Goal: Ask a question: Seek information or help from site administrators or community

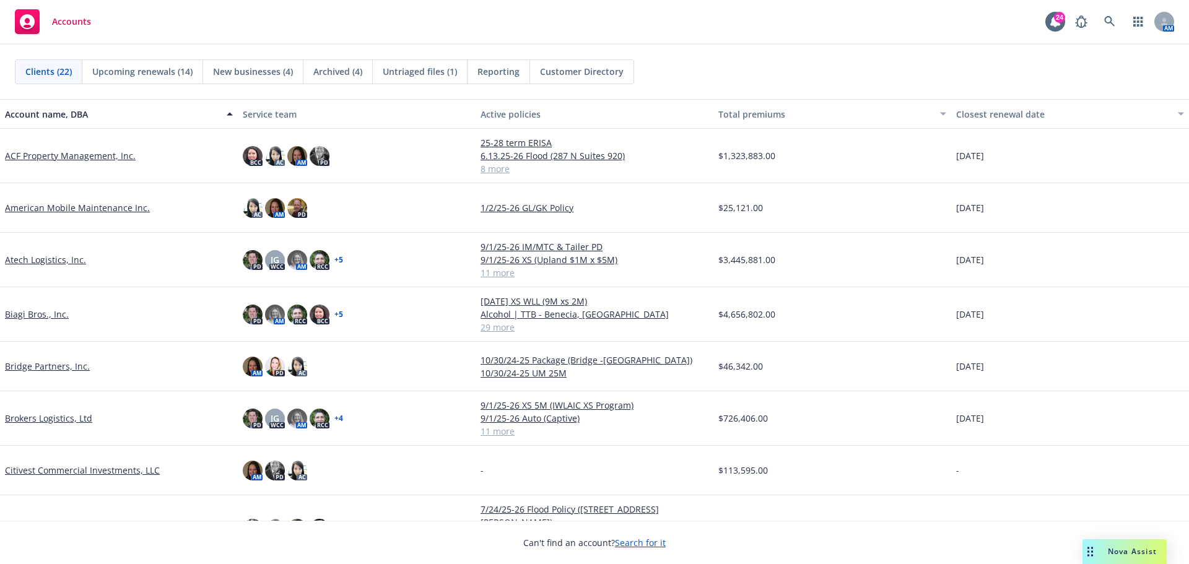
click at [1108, 555] on span "Nova Assist" at bounding box center [1132, 551] width 49 height 11
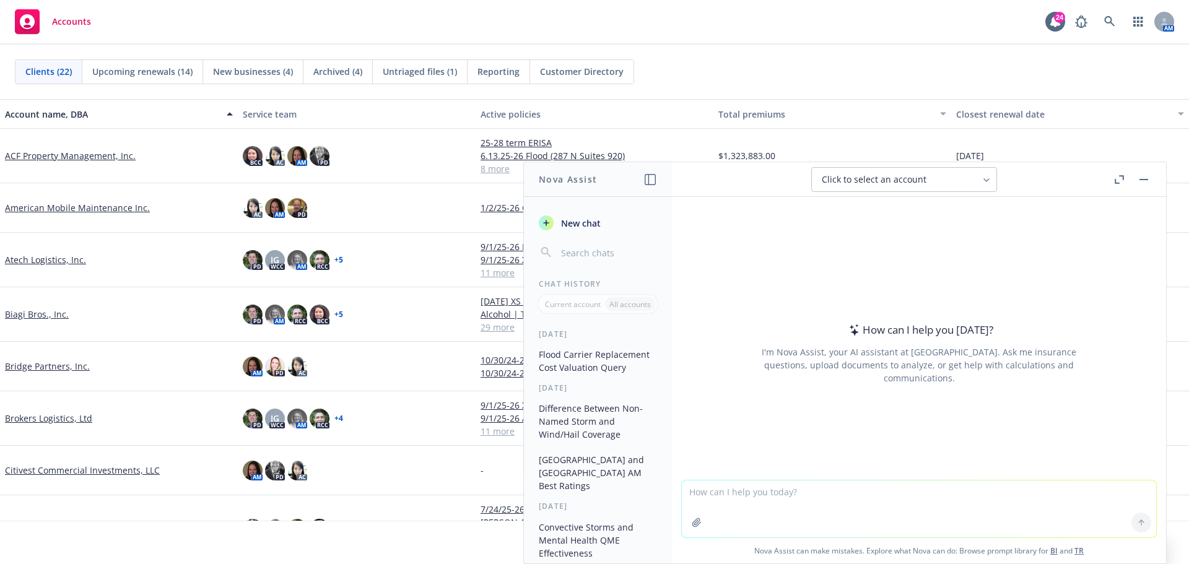
click at [897, 503] on textarea at bounding box center [919, 509] width 474 height 57
type textarea "can KW Specialty be accessed directly?"
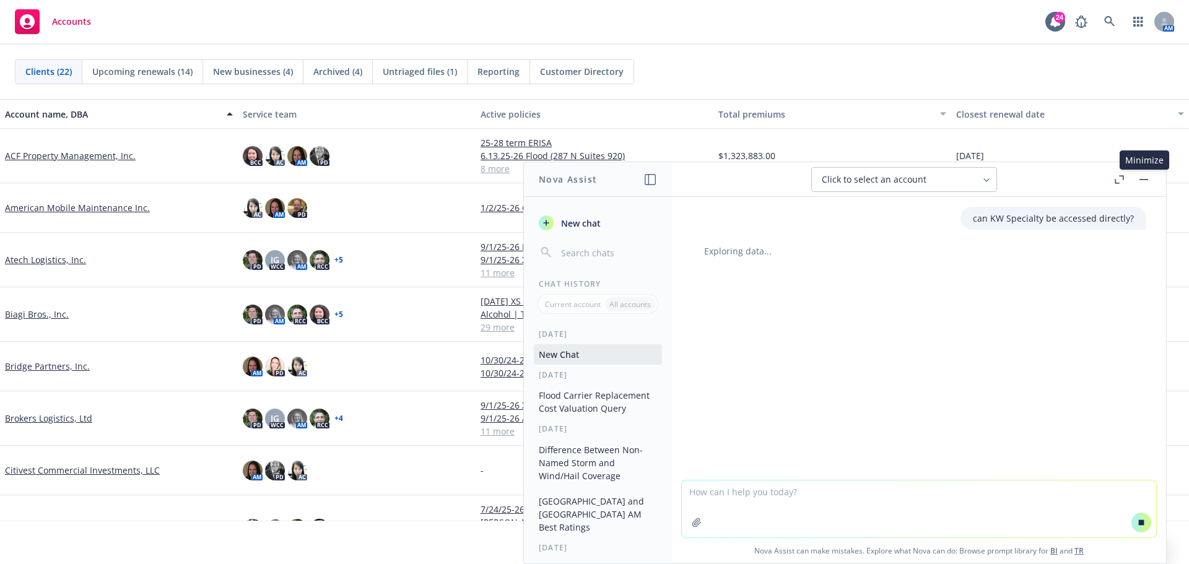
click at [1150, 177] on button "button" at bounding box center [1143, 179] width 15 height 15
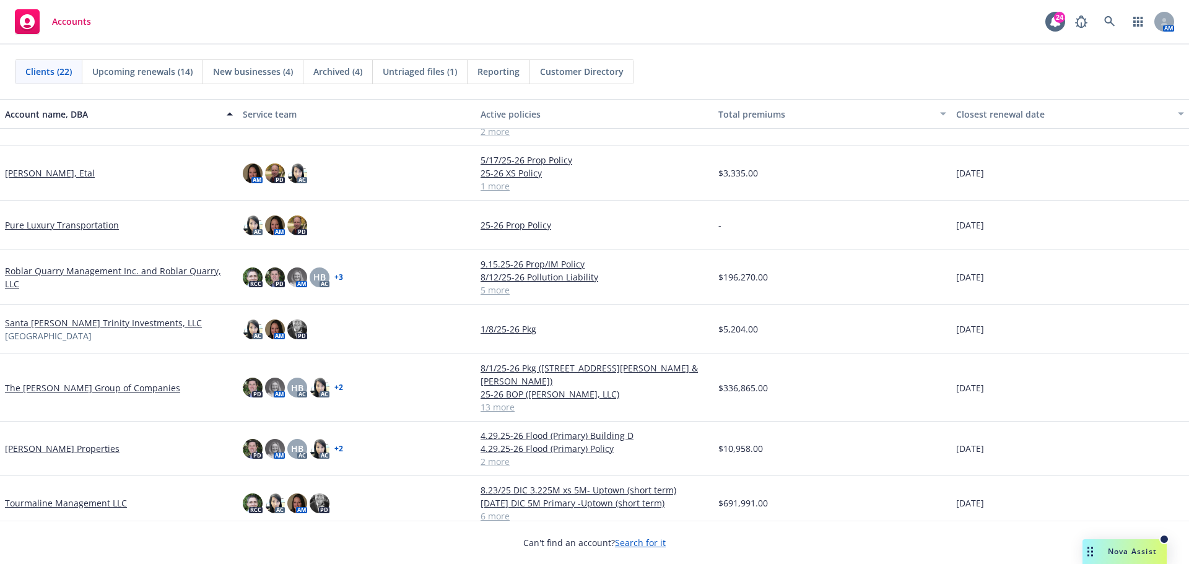
scroll to position [733, 0]
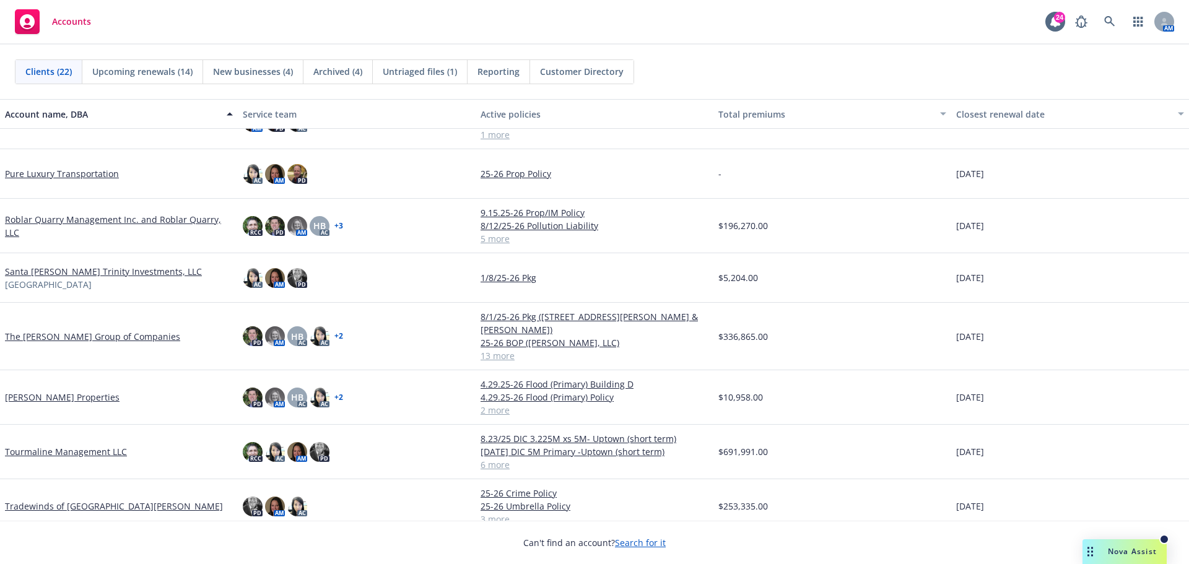
click at [69, 275] on link "Santa [PERSON_NAME] Trinity Investments, LLC" at bounding box center [103, 271] width 197 height 13
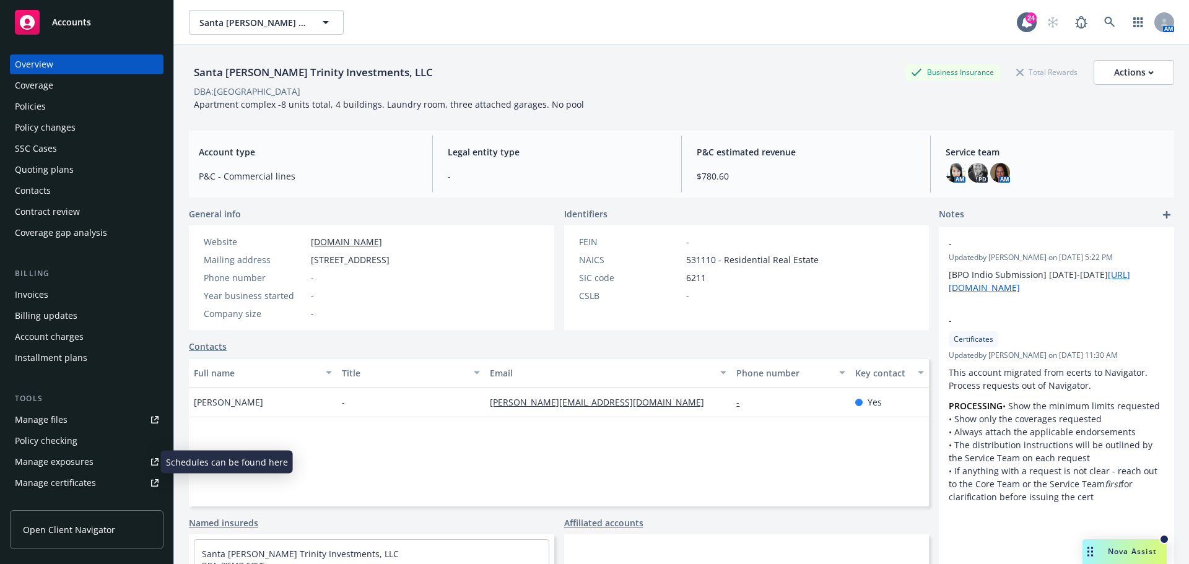
click at [78, 459] on div "Manage exposures" at bounding box center [54, 462] width 79 height 20
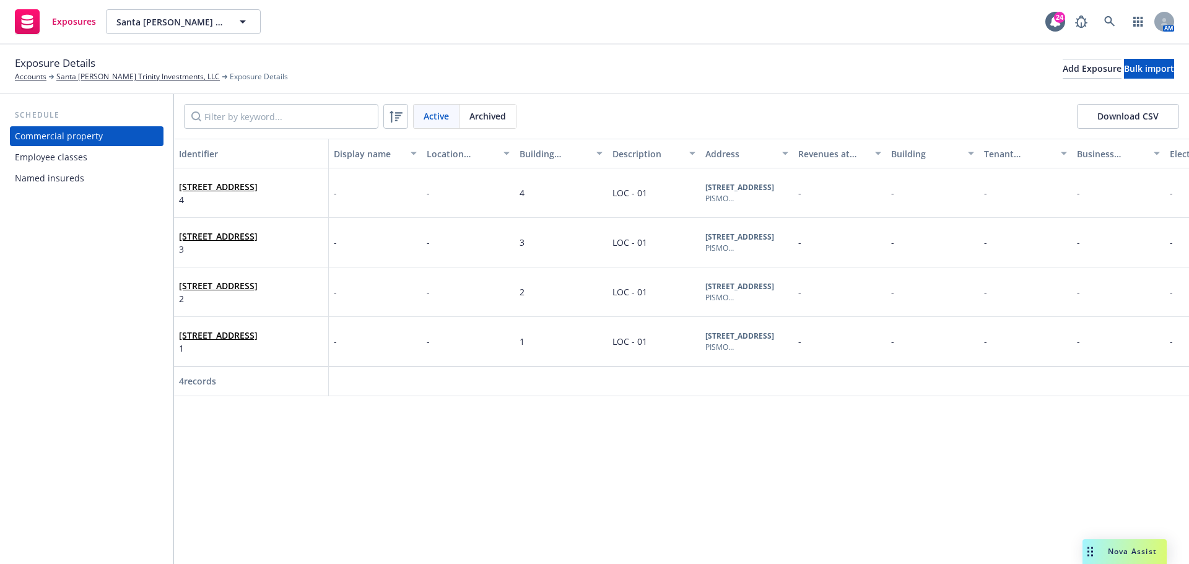
click at [58, 155] on div "Employee classes" at bounding box center [51, 157] width 72 height 20
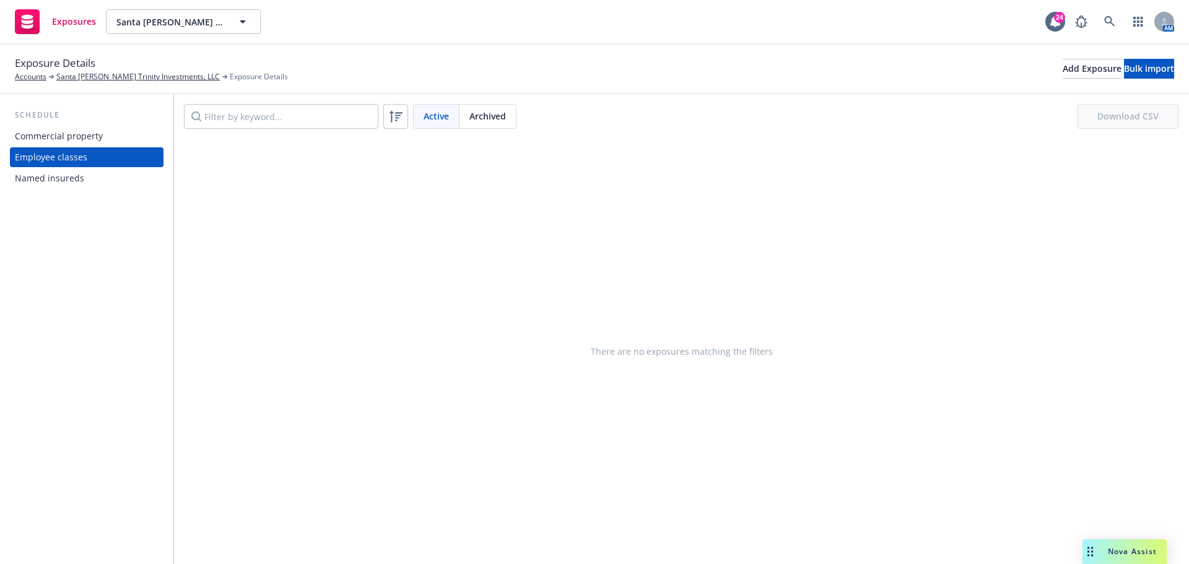
click at [62, 134] on div "Commercial property" at bounding box center [59, 136] width 88 height 20
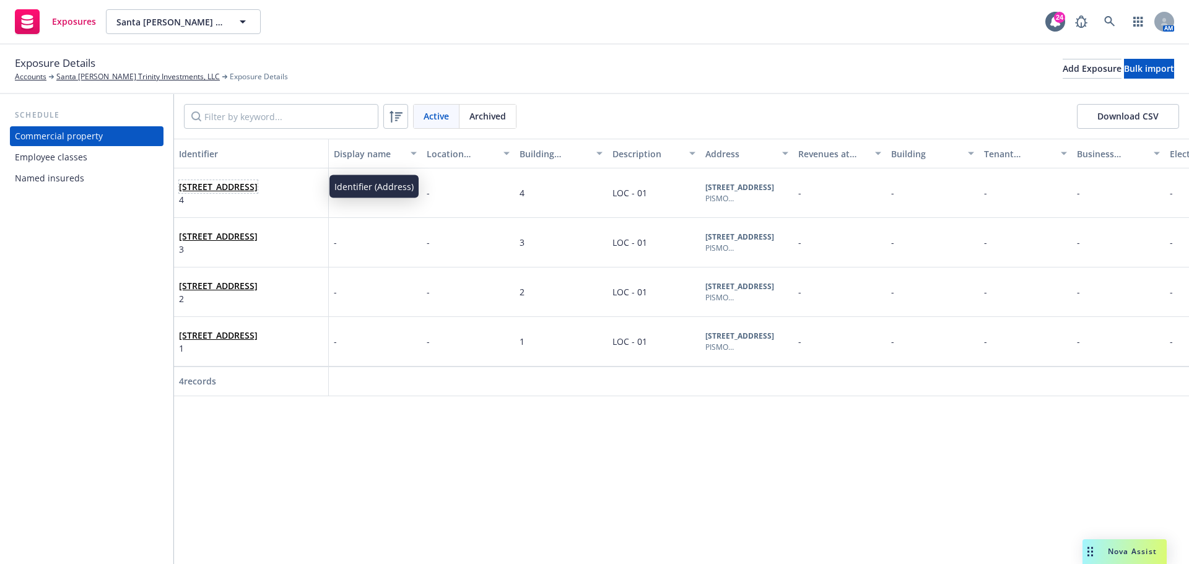
click at [219, 183] on link "172 OCEANVIEW AVE, PISMO BEACH, CA, 93449, USA" at bounding box center [218, 187] width 79 height 12
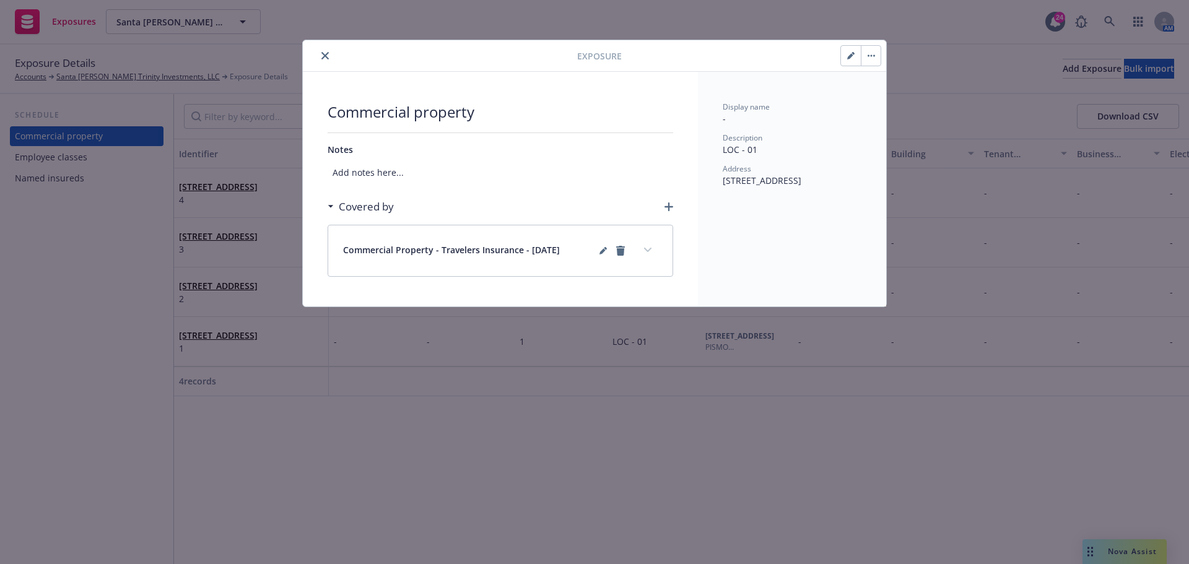
click at [869, 56] on icon "button" at bounding box center [871, 55] width 7 height 2
click at [848, 53] on icon "button" at bounding box center [850, 55] width 7 height 7
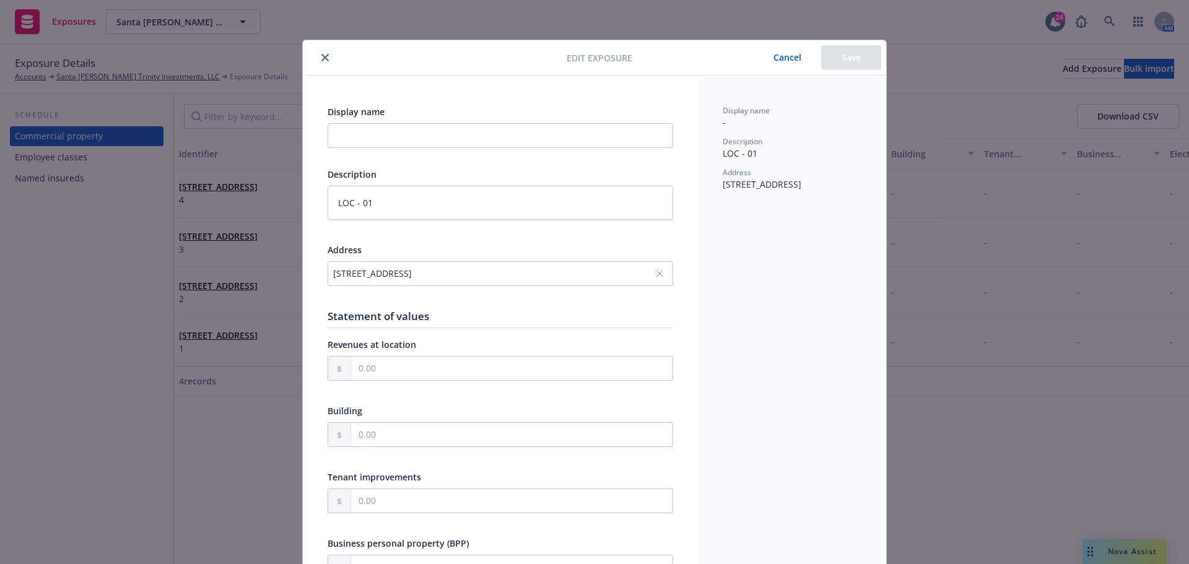
click at [321, 50] on button "close" at bounding box center [325, 57] width 15 height 15
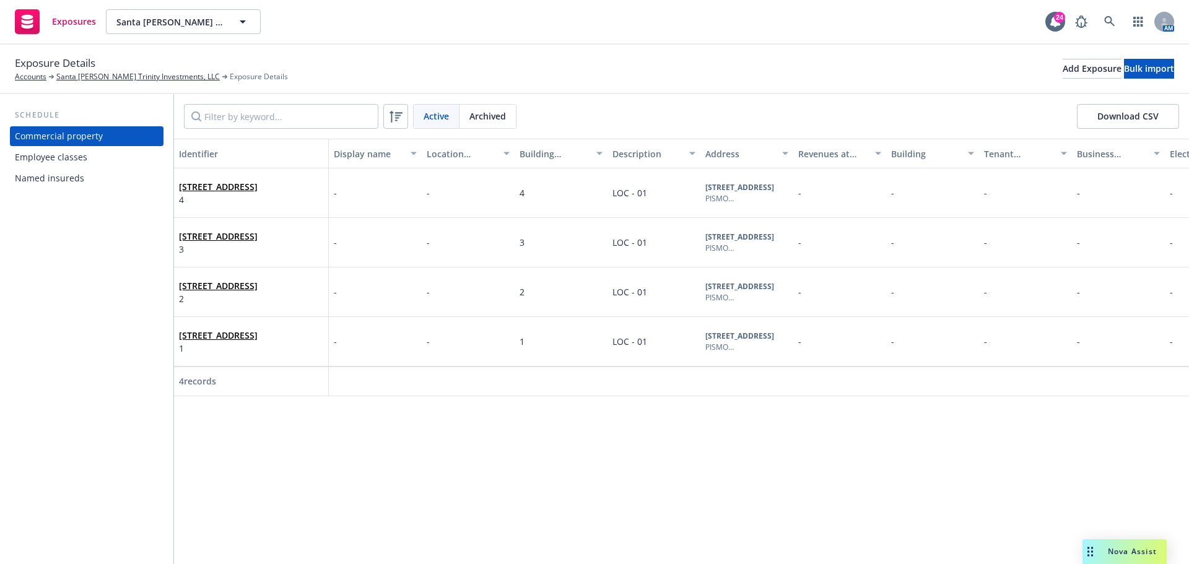
click at [1118, 545] on div "Nova Assist" at bounding box center [1124, 551] width 84 height 25
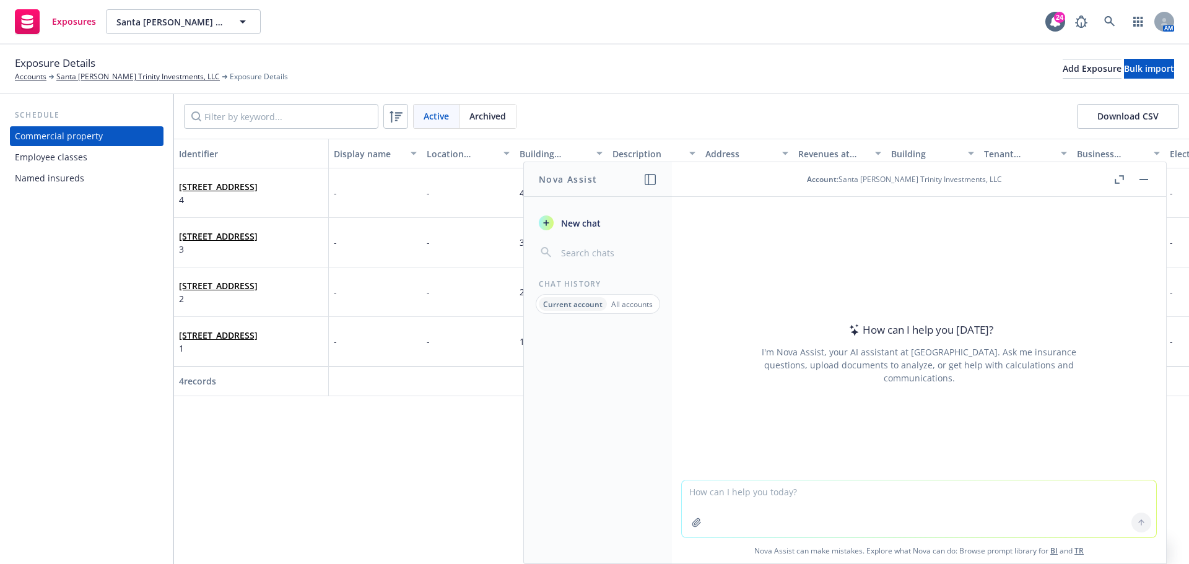
click at [780, 498] on textarea at bounding box center [919, 509] width 474 height 57
type textarea "what is the GL code for Apartment"
